Goal: Information Seeking & Learning: Learn about a topic

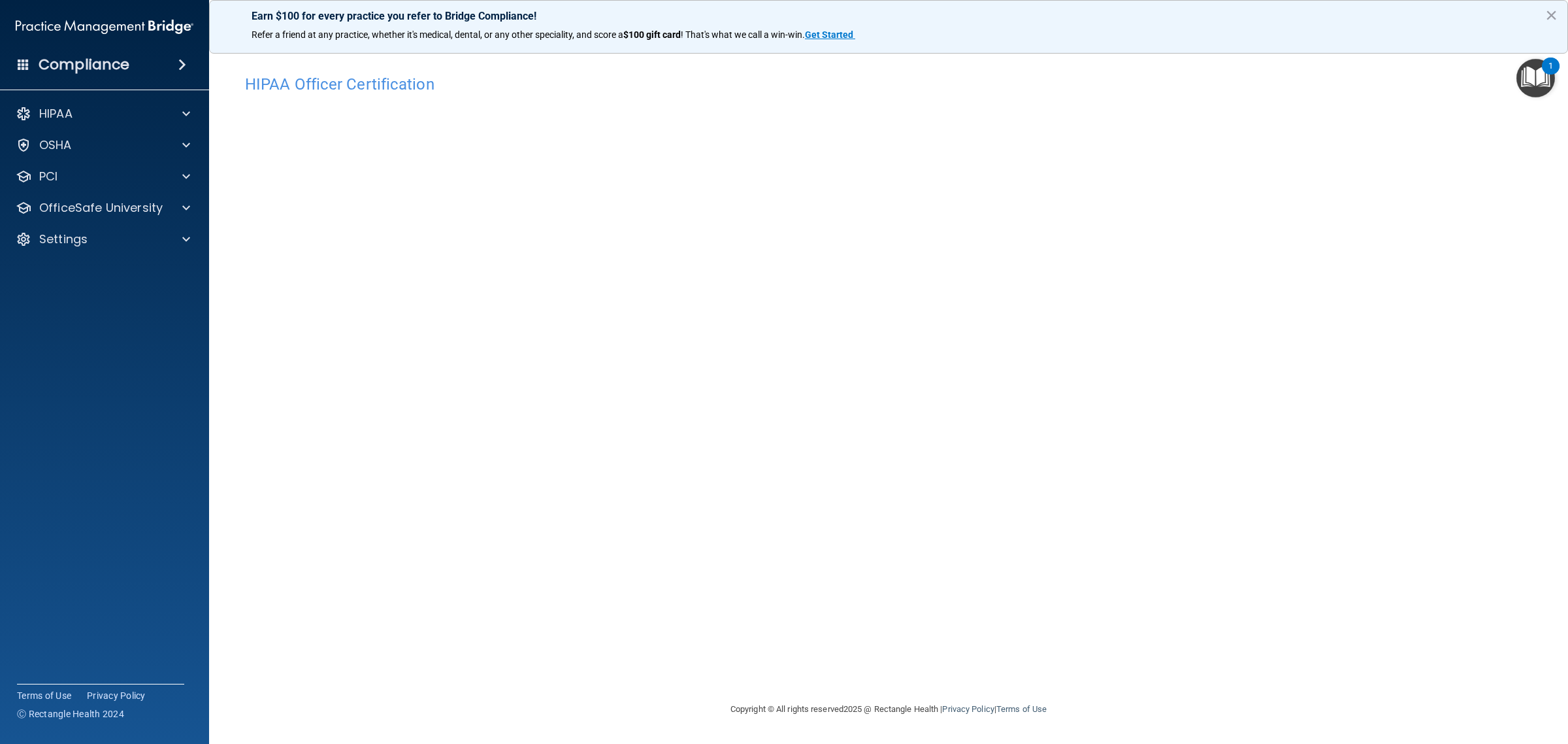
drag, startPoint x: 972, startPoint y: 525, endPoint x: 869, endPoint y: 540, distance: 104.1
click at [869, 540] on div "HIPAA Officer Certification This course doesn’t expire until 12/04/2024. Are yo…" at bounding box center [888, 385] width 1307 height 633
click at [1204, 641] on div "HIPAA Officer Certification This course doesn’t expire until 12/04/2024. Are yo…" at bounding box center [888, 385] width 1307 height 633
click at [956, 560] on div "HIPAA Officer Certification This course doesn’t expire until 12/04/2024. Are yo…" at bounding box center [888, 385] width 1307 height 633
drag, startPoint x: 1109, startPoint y: 525, endPoint x: 1084, endPoint y: 537, distance: 27.7
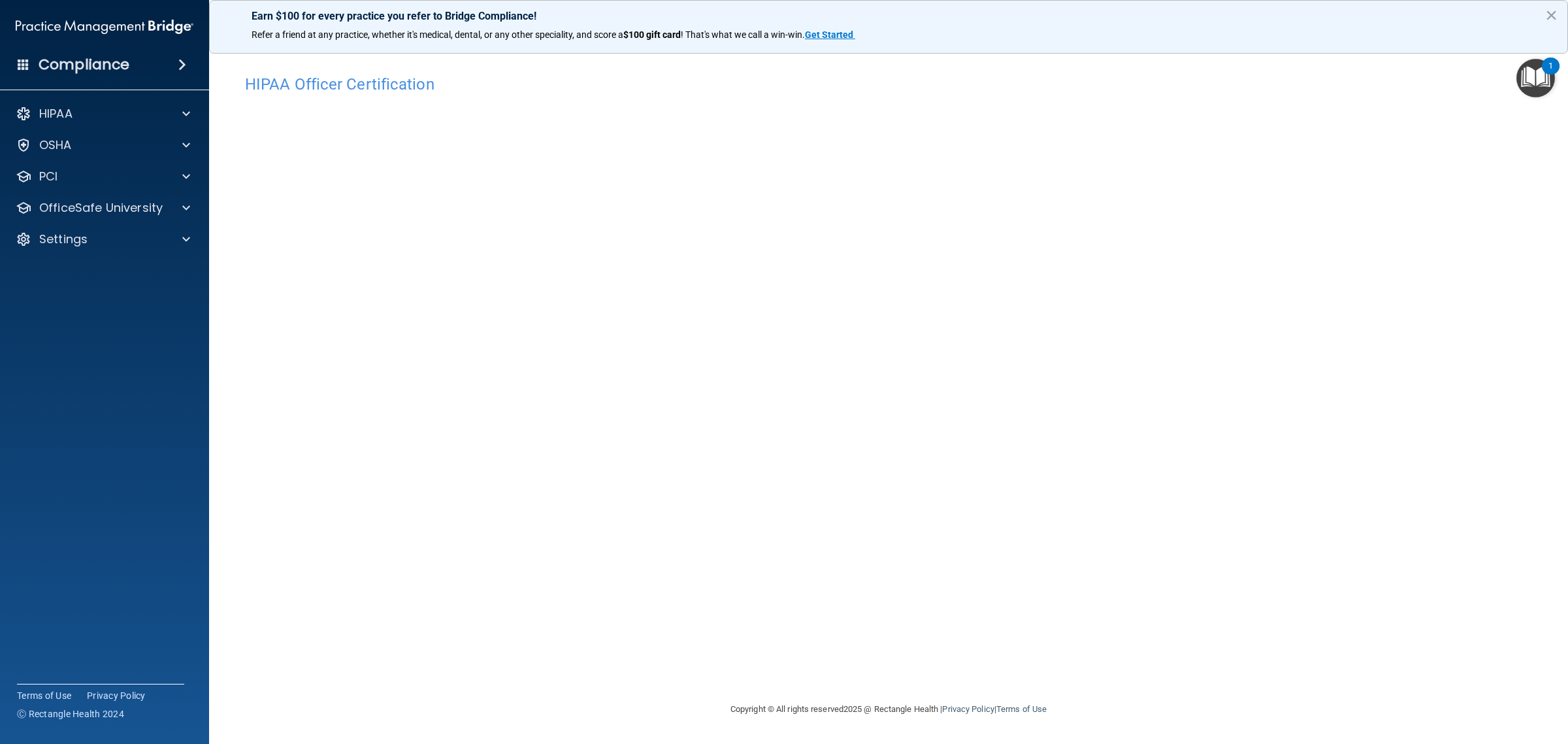
click at [1084, 537] on div "HIPAA Officer Certification This course doesn’t expire until 12/04/2024. Are yo…" at bounding box center [888, 385] width 1307 height 633
click at [126, 214] on p "OfficeSafe University" at bounding box center [101, 207] width 124 height 16
click at [103, 235] on p "HIPAA Training" at bounding box center [63, 239] width 108 height 13
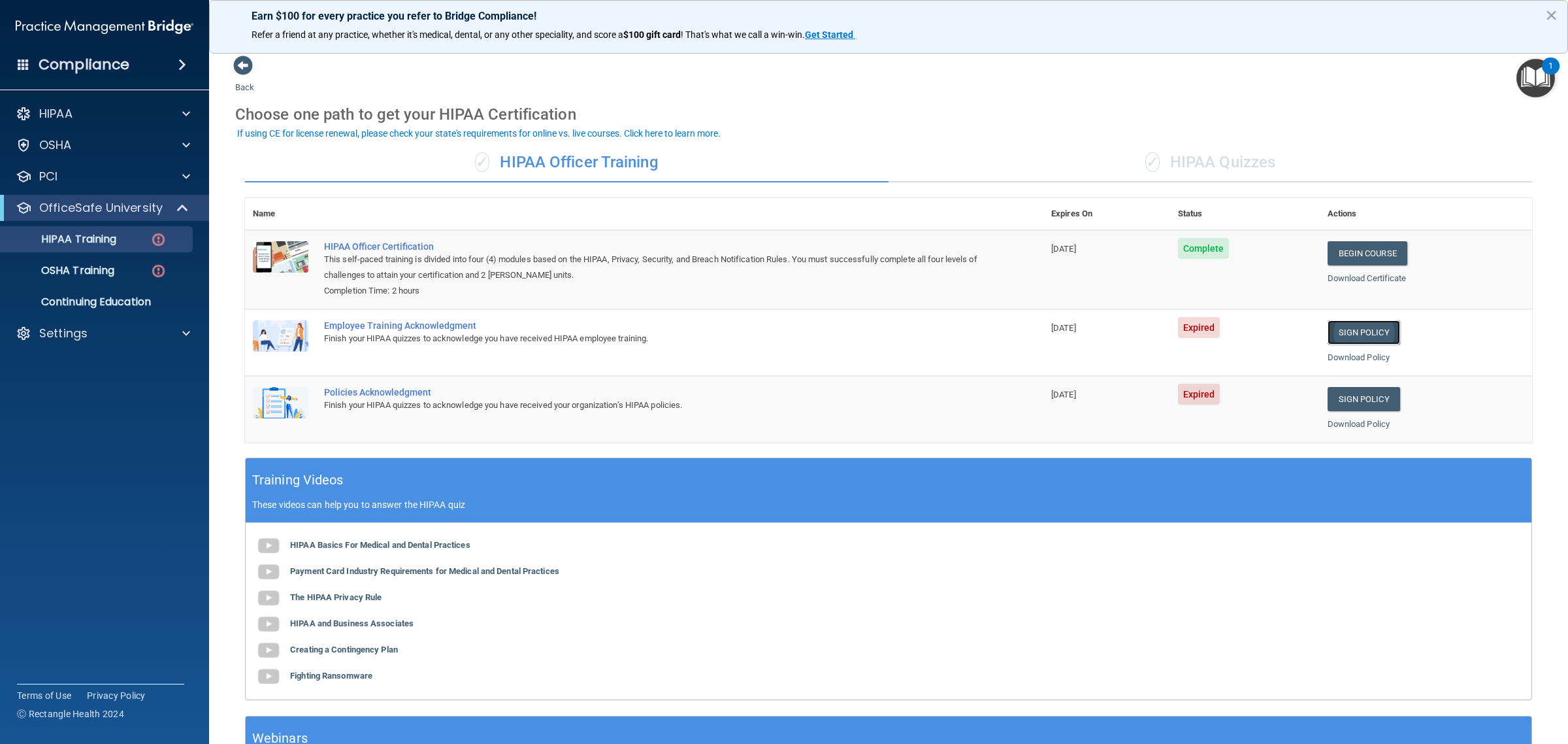
click at [1340, 335] on link "Sign Policy" at bounding box center [1363, 332] width 72 height 24
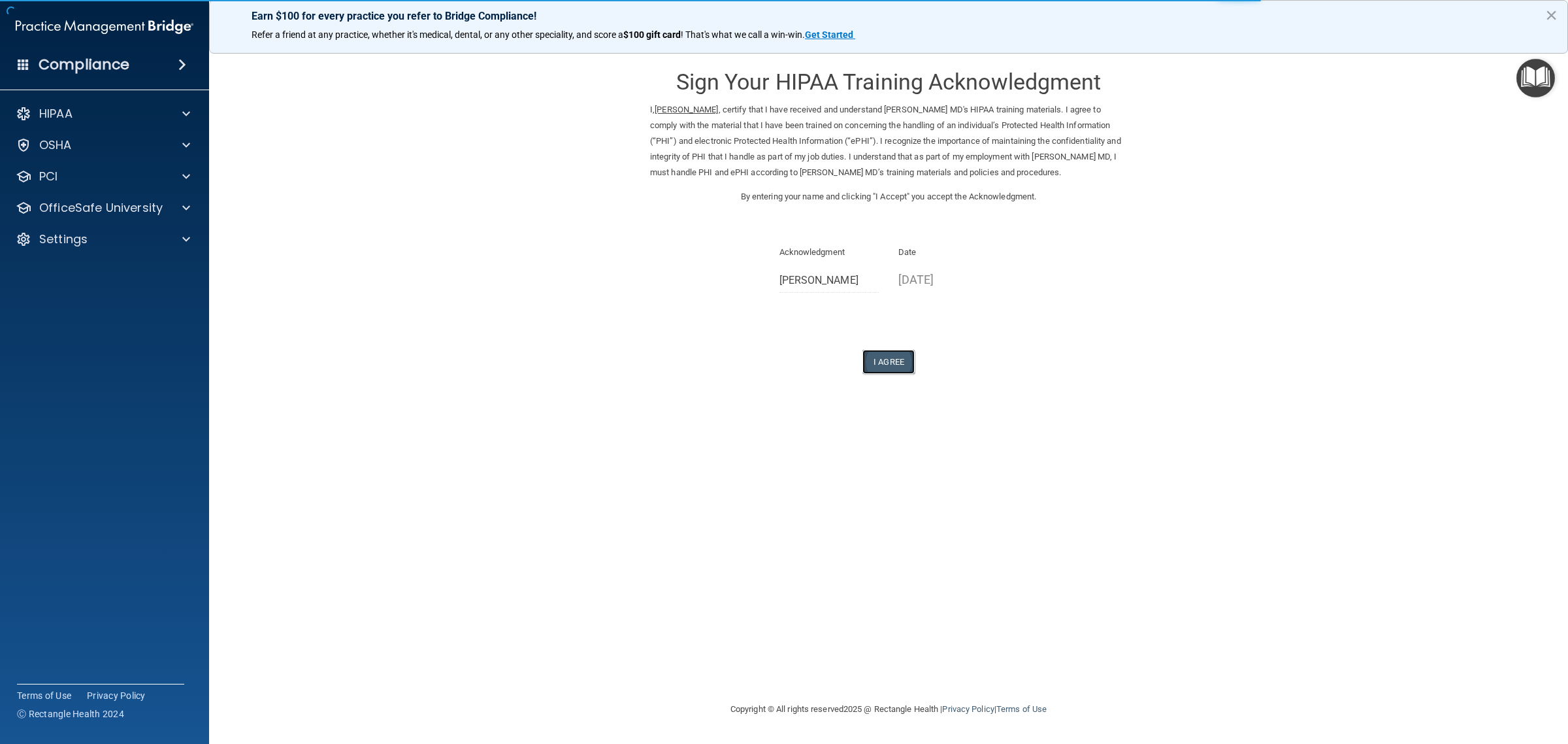
click at [899, 369] on button "I Agree" at bounding box center [888, 362] width 52 height 24
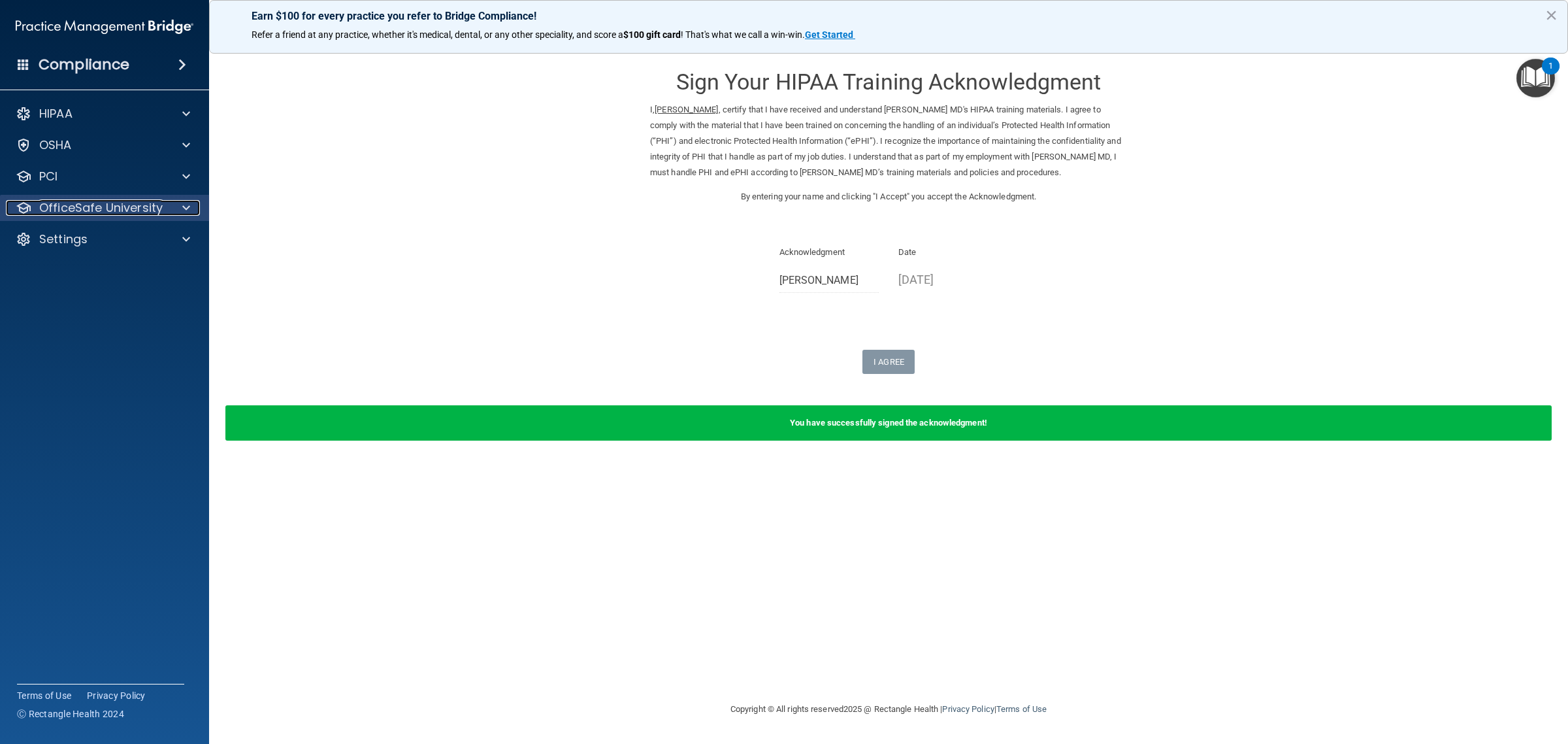
click at [85, 205] on p "OfficeSafe University" at bounding box center [101, 207] width 124 height 16
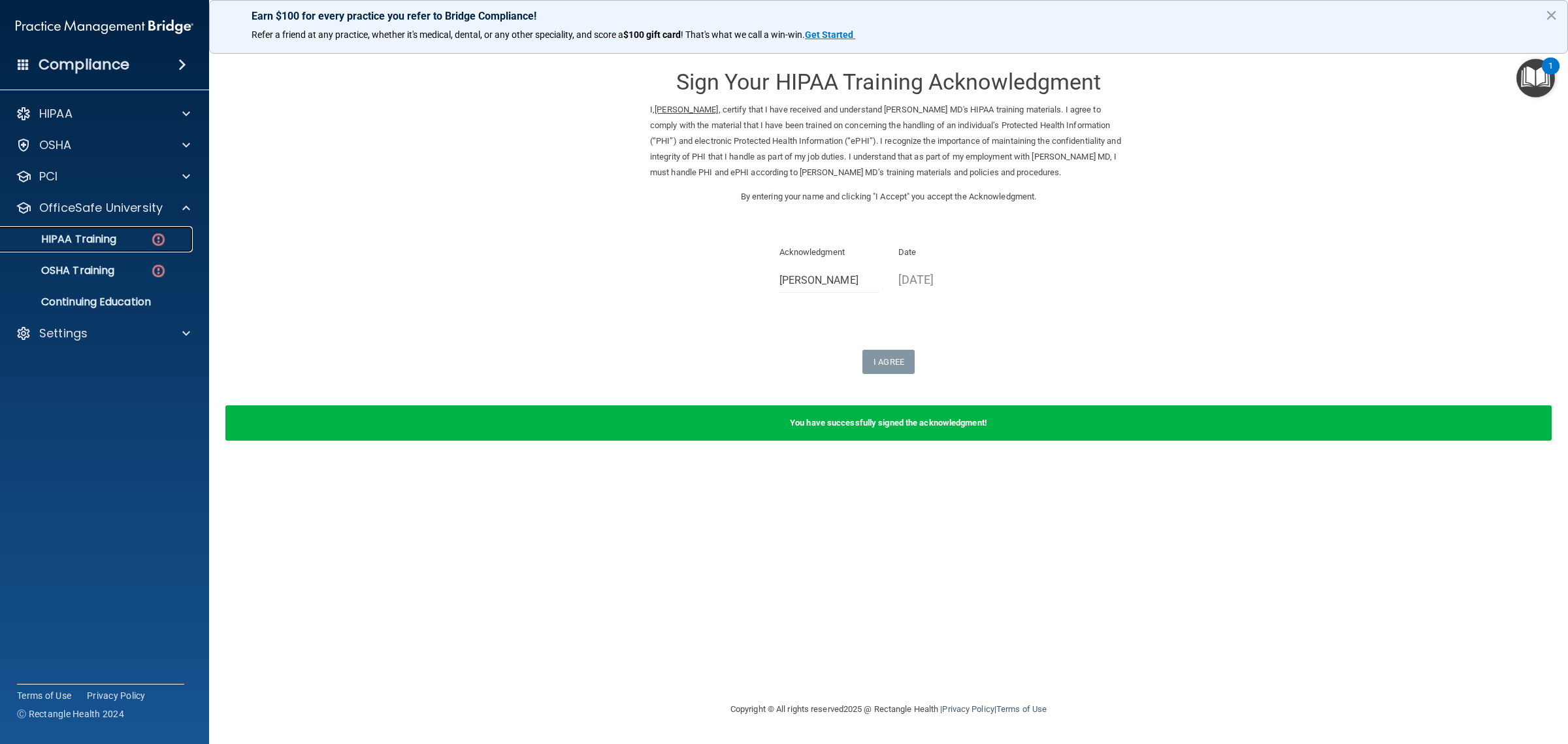
drag, startPoint x: 97, startPoint y: 237, endPoint x: 125, endPoint y: 236, distance: 28.0
click at [98, 237] on p "HIPAA Training" at bounding box center [63, 239] width 108 height 13
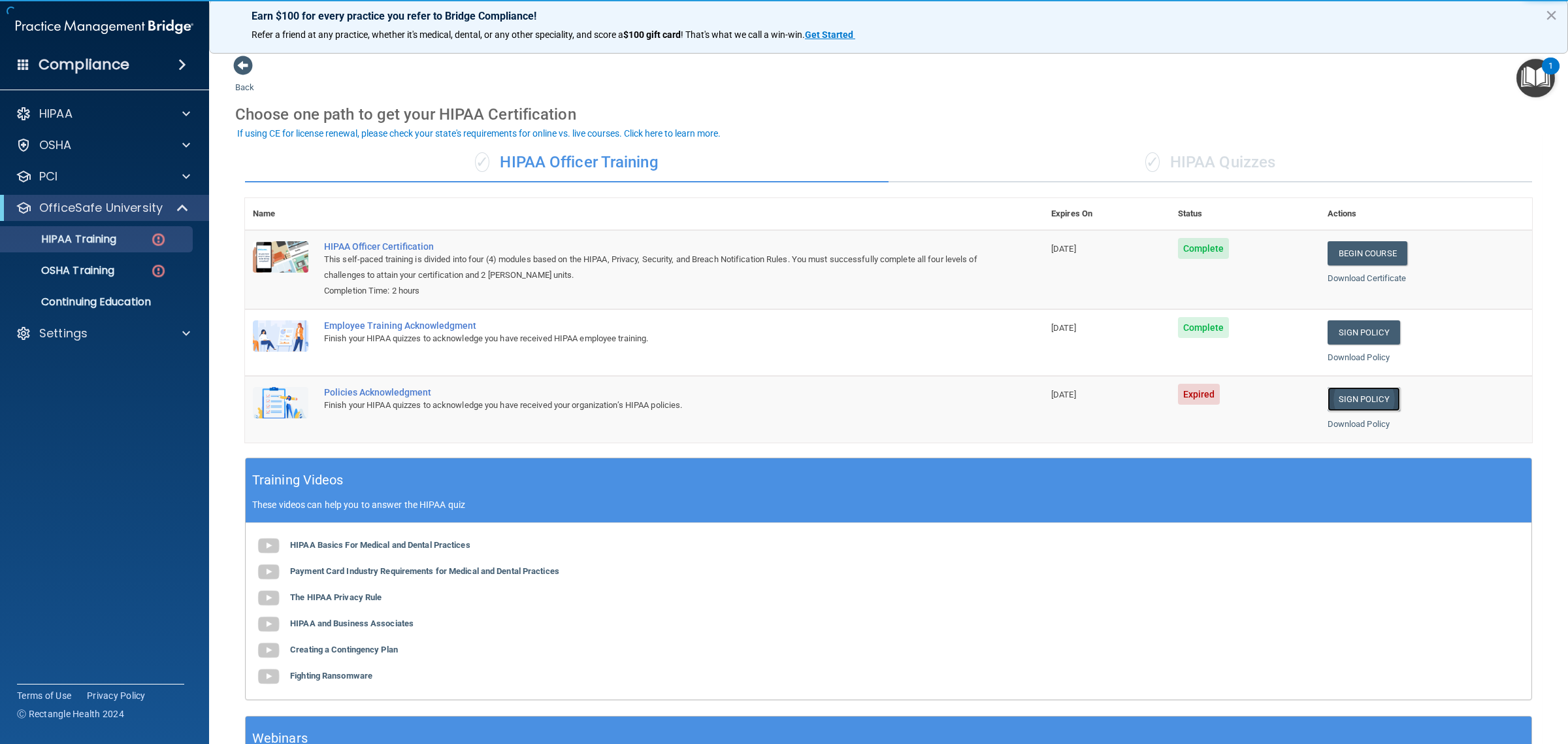
click at [1344, 399] on link "Sign Policy" at bounding box center [1363, 399] width 72 height 24
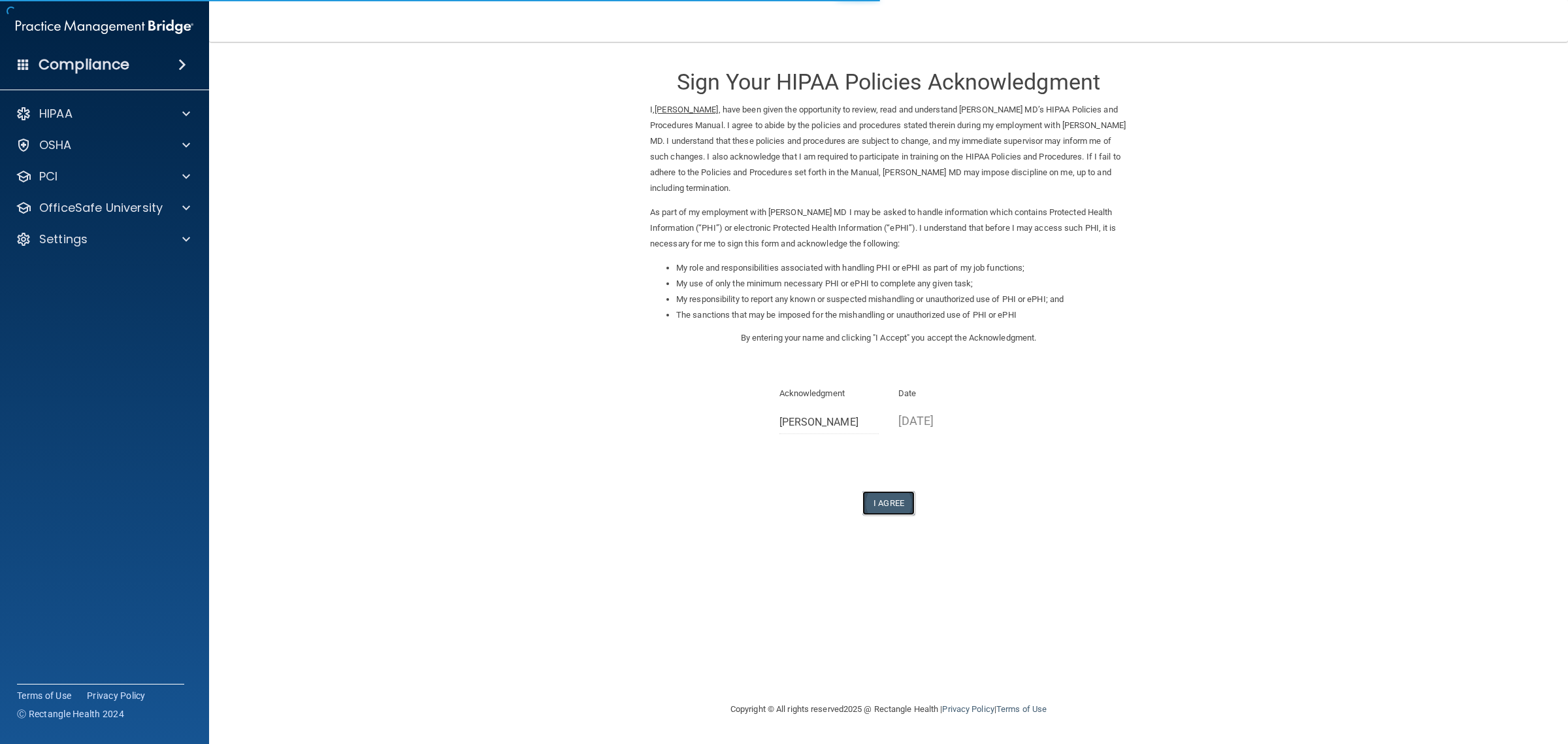
click at [899, 495] on button "I Agree" at bounding box center [888, 503] width 52 height 24
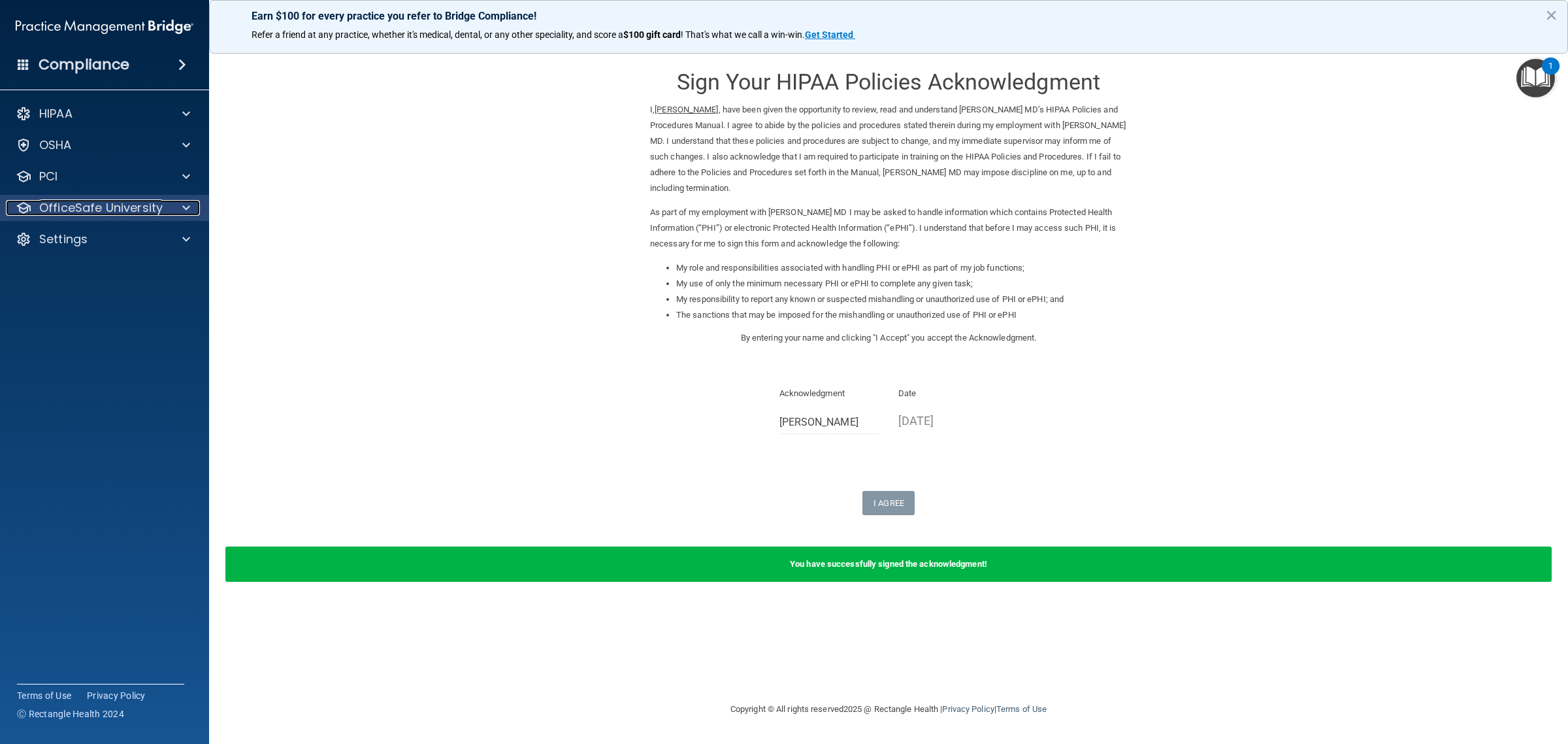
click at [89, 200] on p "OfficeSafe University" at bounding box center [101, 207] width 124 height 16
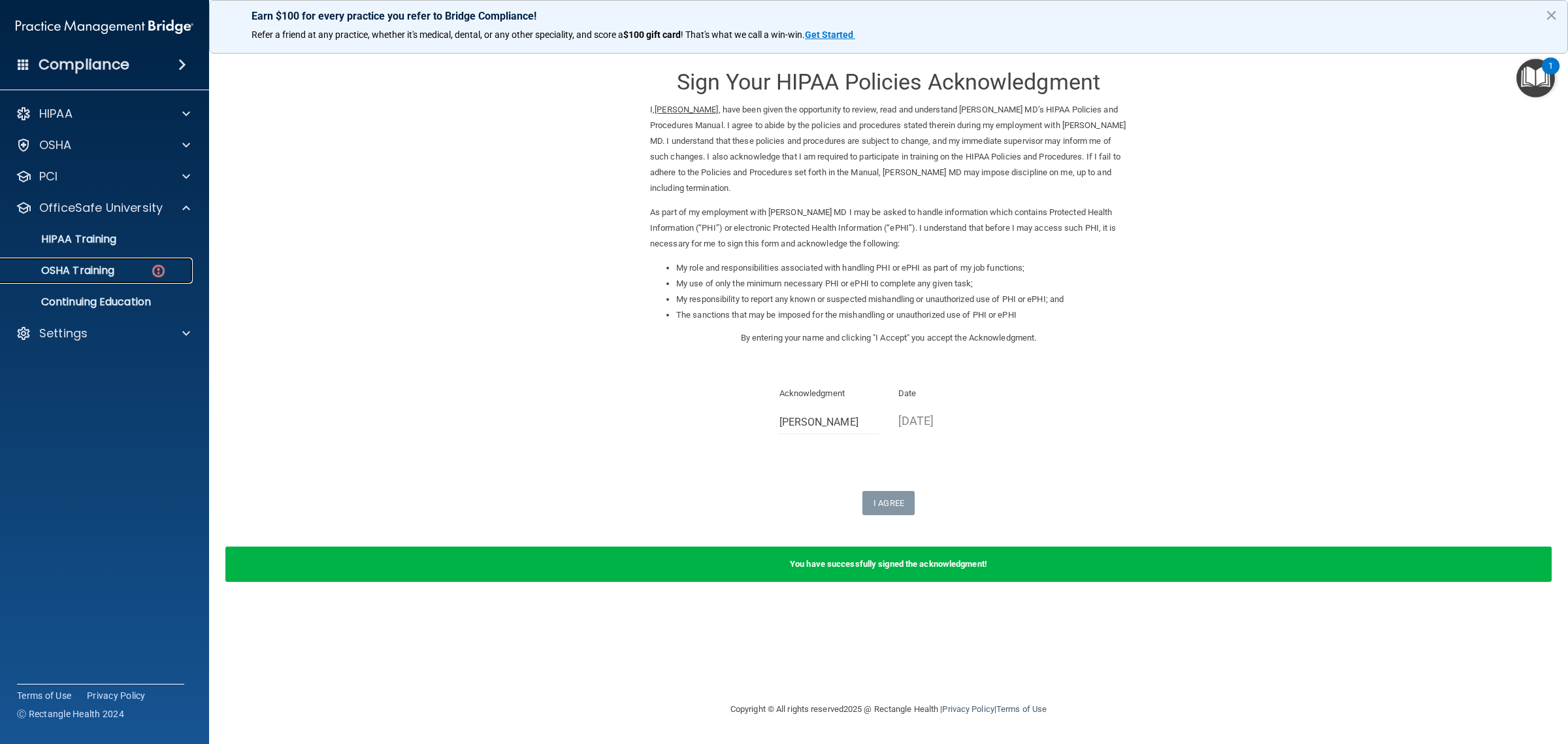
click at [90, 268] on p "OSHA Training" at bounding box center [61, 270] width 106 height 13
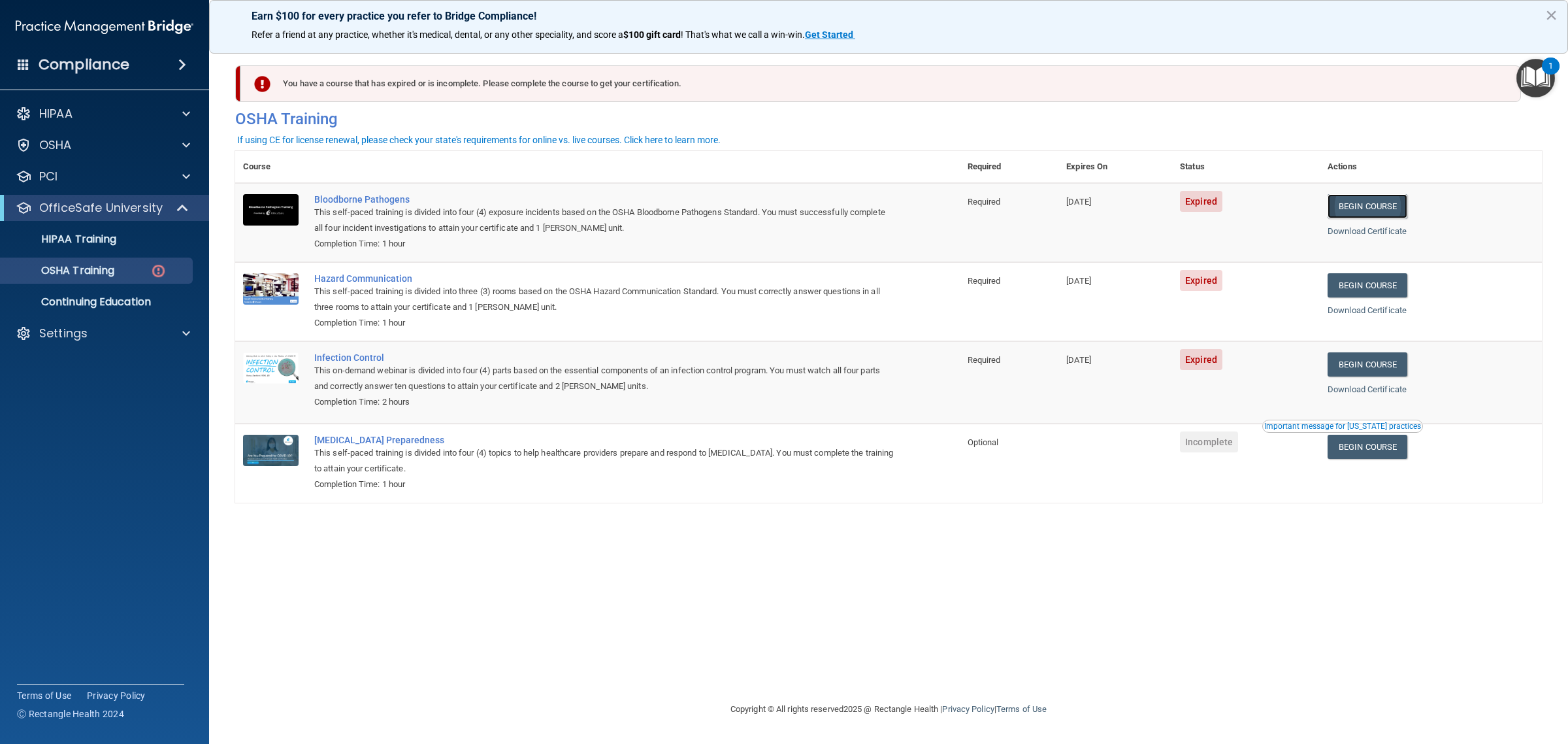
click at [1360, 201] on link "Begin Course" at bounding box center [1367, 206] width 80 height 24
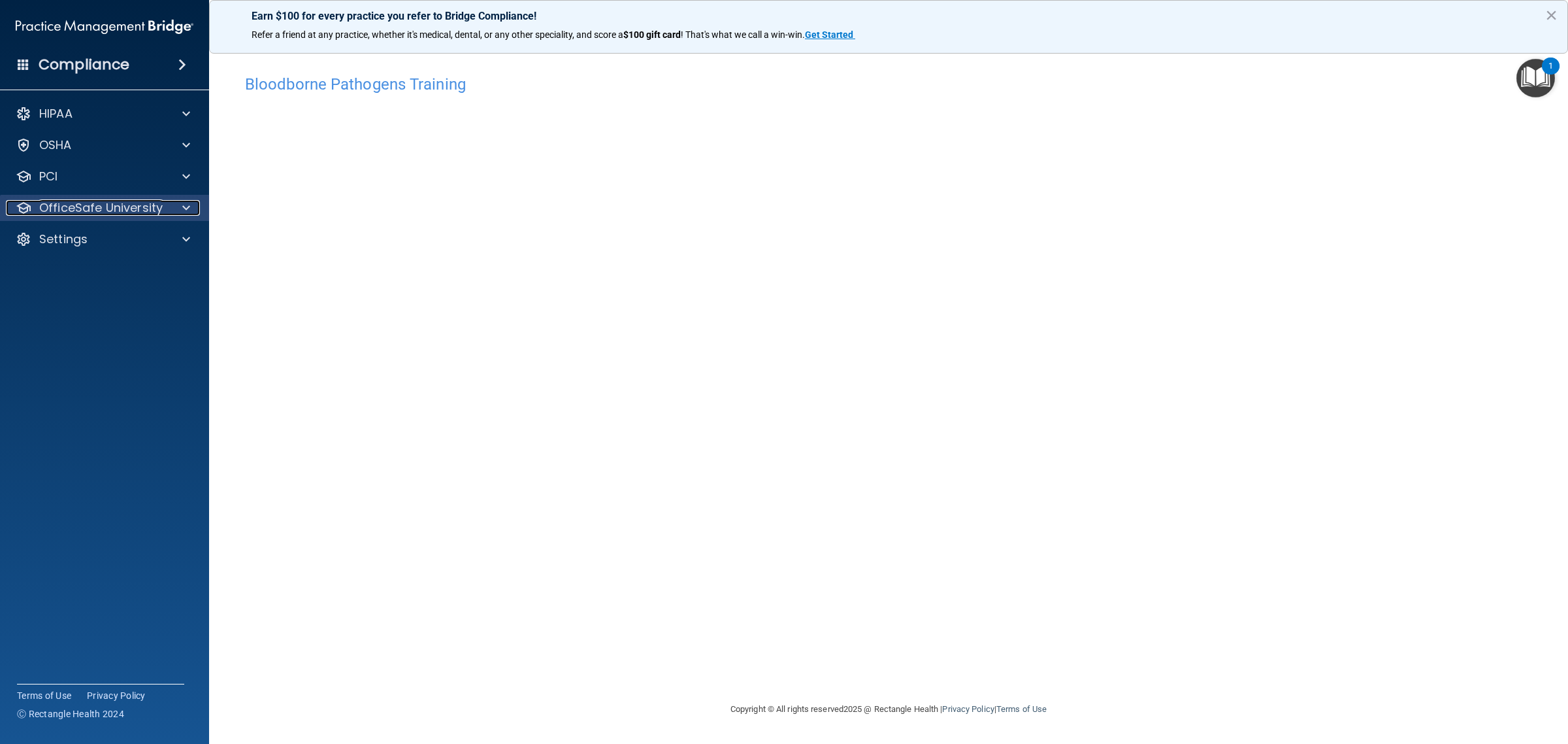
click at [174, 210] on div at bounding box center [184, 207] width 32 height 16
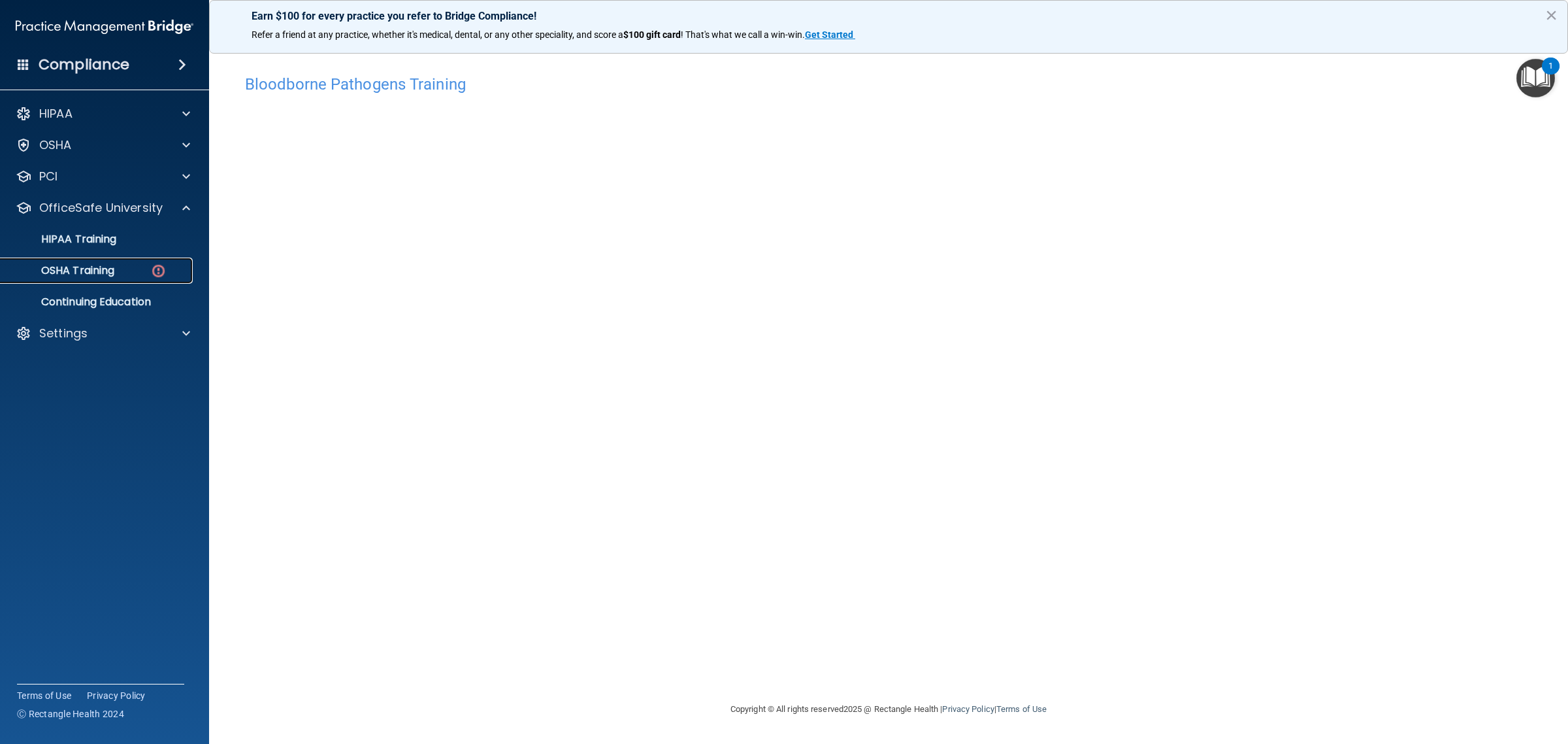
click at [121, 276] on div "OSHA Training" at bounding box center [98, 270] width 178 height 13
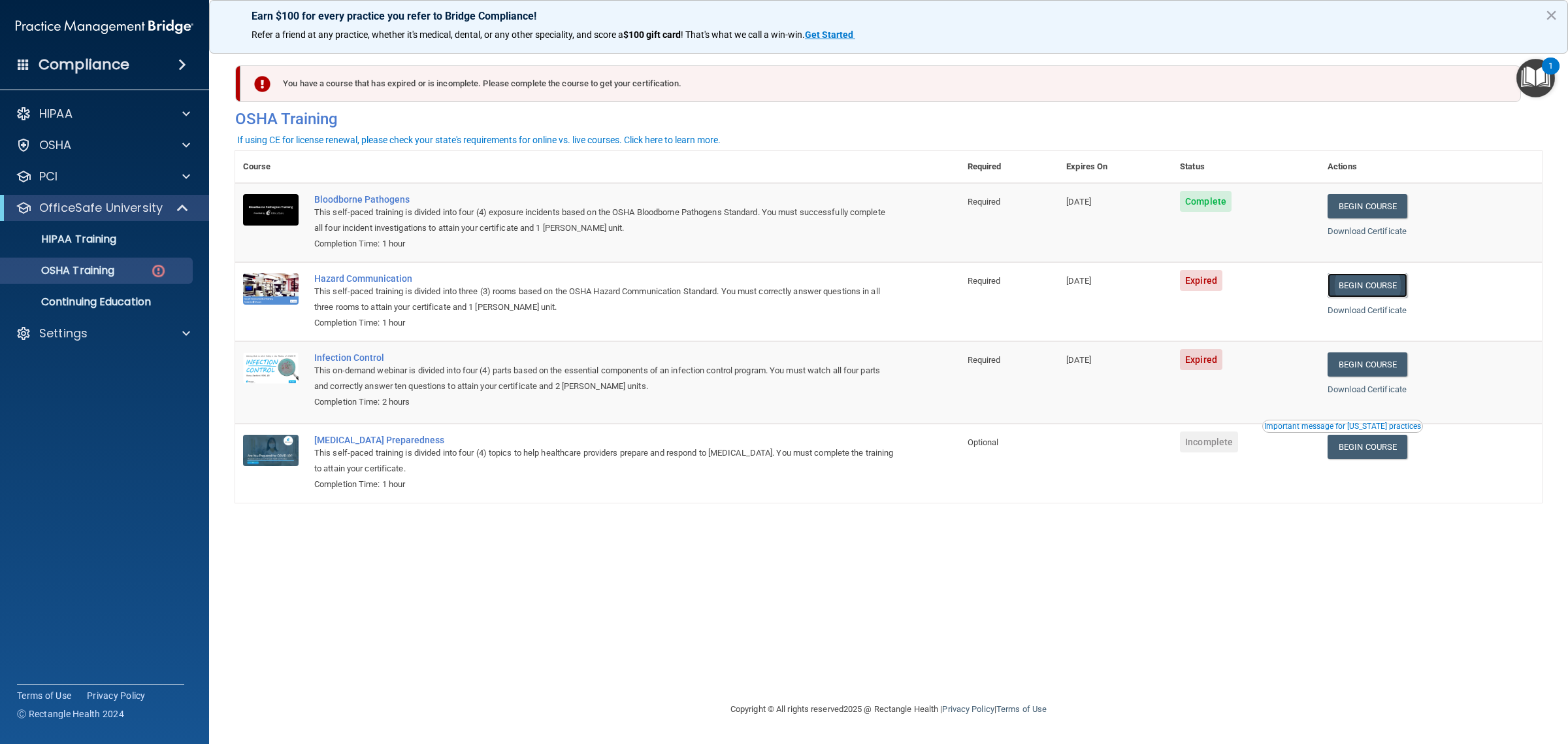
click at [1358, 289] on link "Begin Course" at bounding box center [1367, 285] width 80 height 24
